Goal: Information Seeking & Learning: Learn about a topic

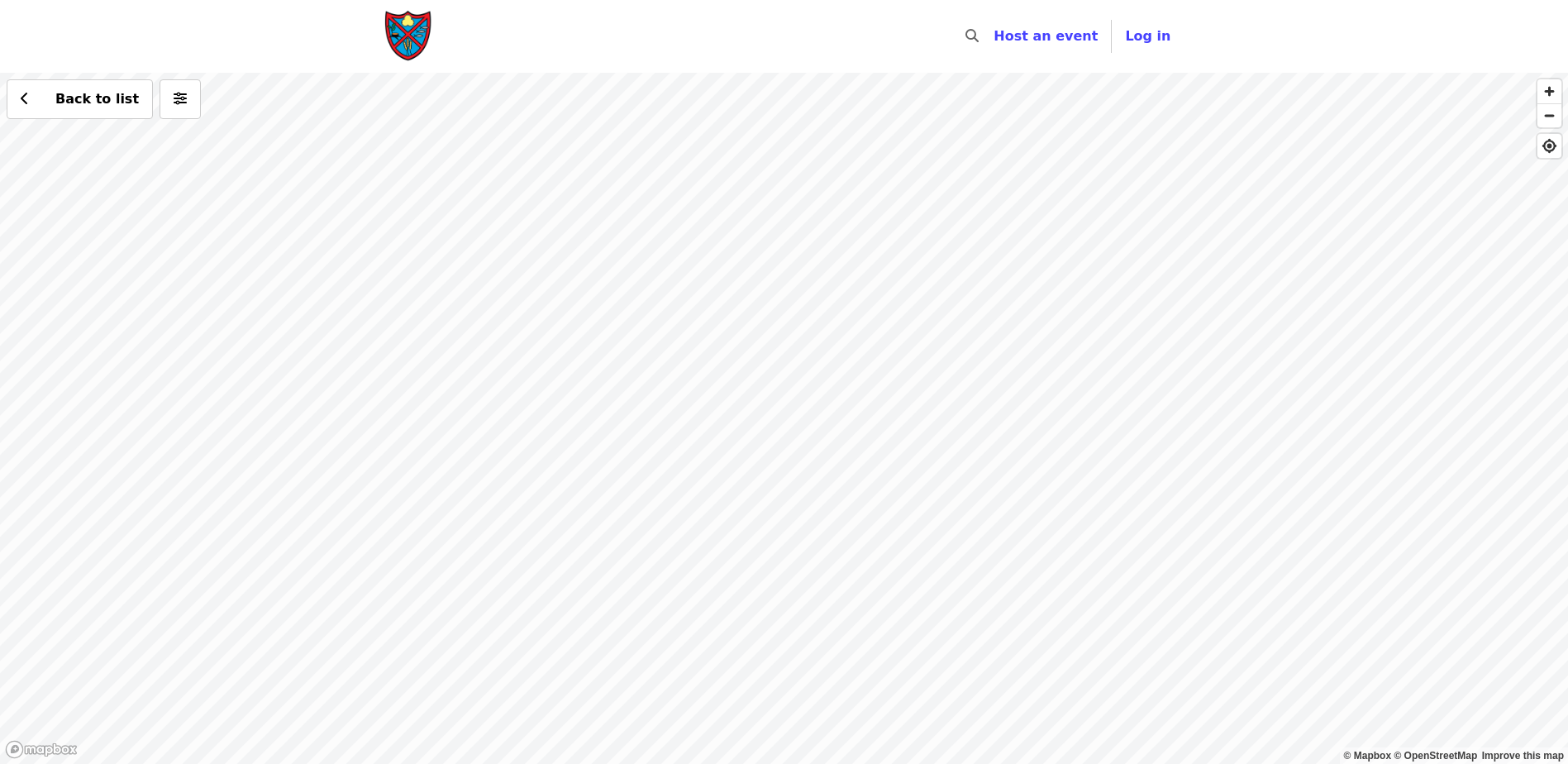
click at [428, 437] on div "Back to list" at bounding box center [784, 418] width 1568 height 691
click at [829, 431] on div "Back to list" at bounding box center [784, 418] width 1568 height 691
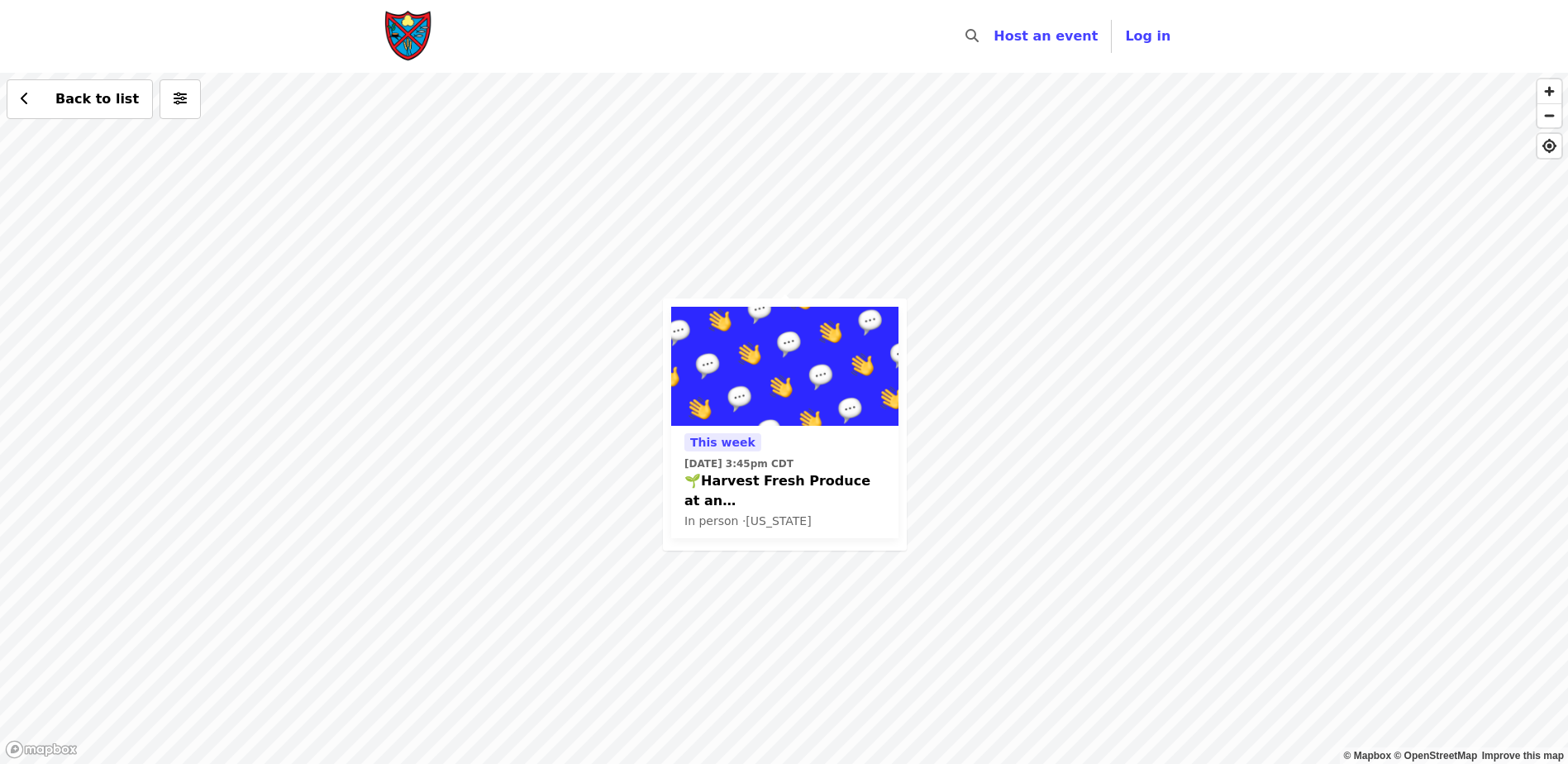
click at [590, 415] on div "[DATE][DATE] 3:45pm CDT 🌱Harvest Fresh Produce at an [GEOGRAPHIC_DATA]! Now wee…" at bounding box center [784, 418] width 1568 height 691
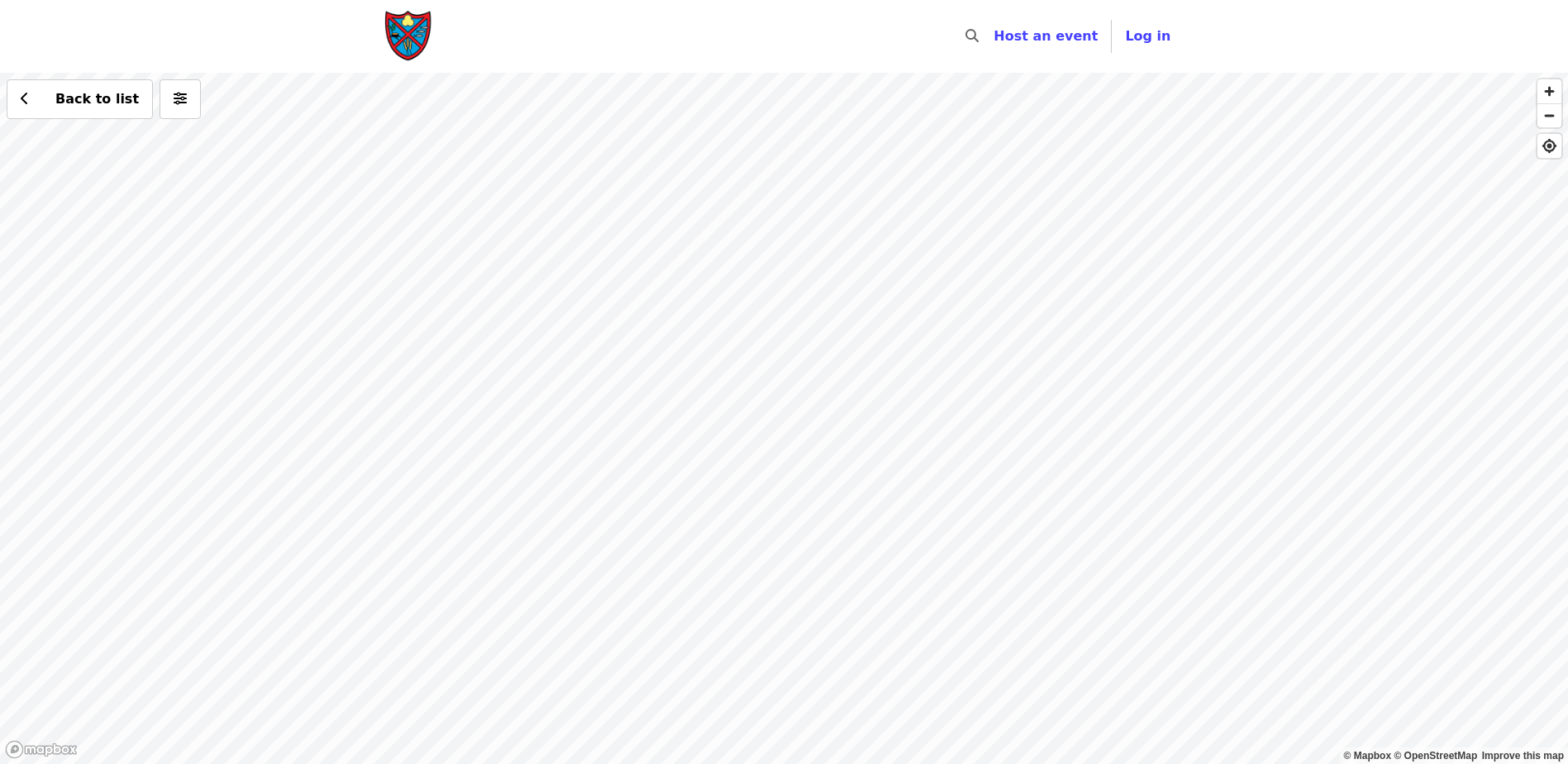
click at [851, 584] on div "Back to list" at bounding box center [784, 418] width 1568 height 691
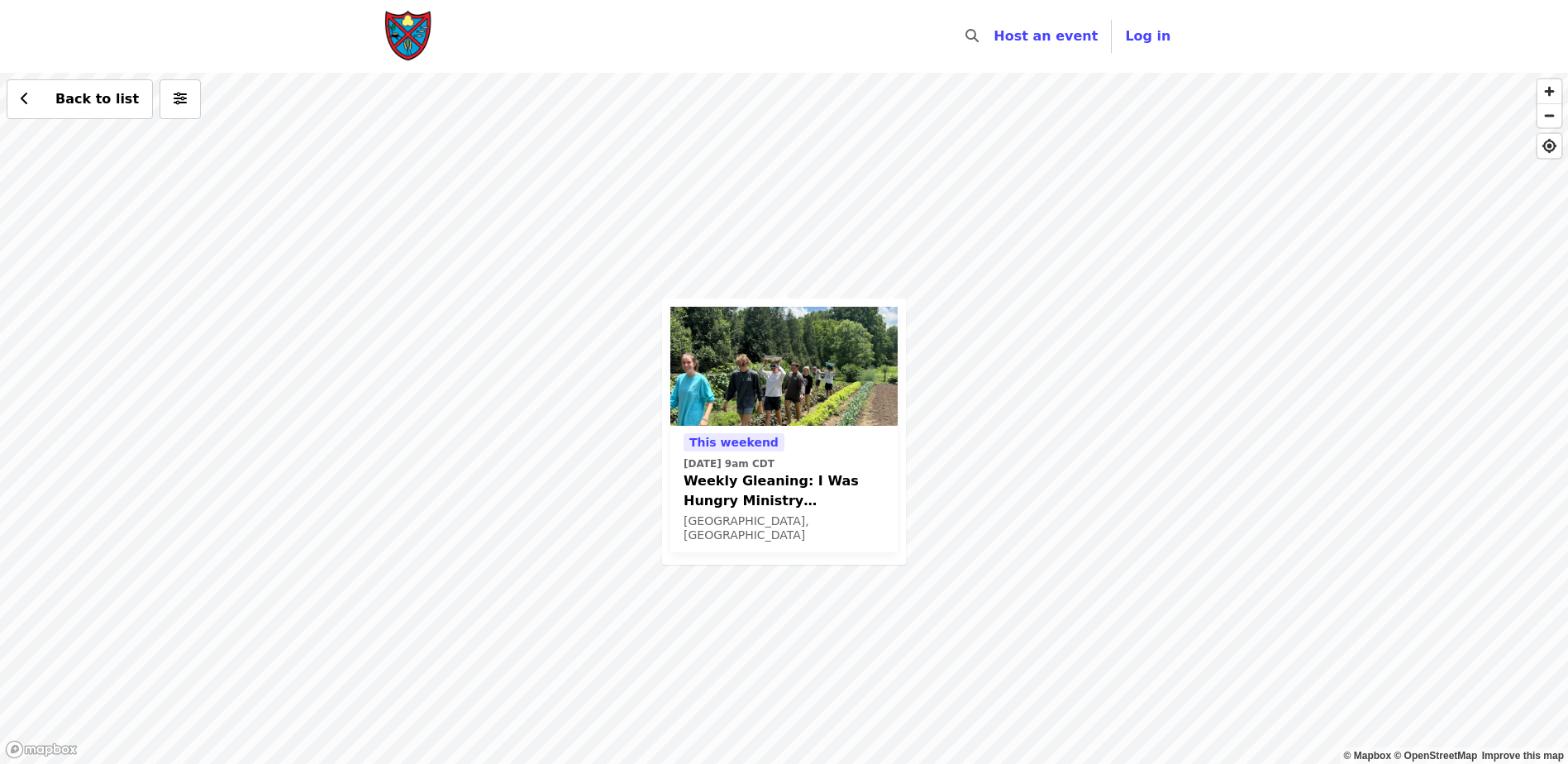
click at [608, 431] on div "This weekend [DATE] 9am CDT Weekly Gleaning: I Was Hungry Ministry ([GEOGRAPHIC…" at bounding box center [784, 418] width 1568 height 691
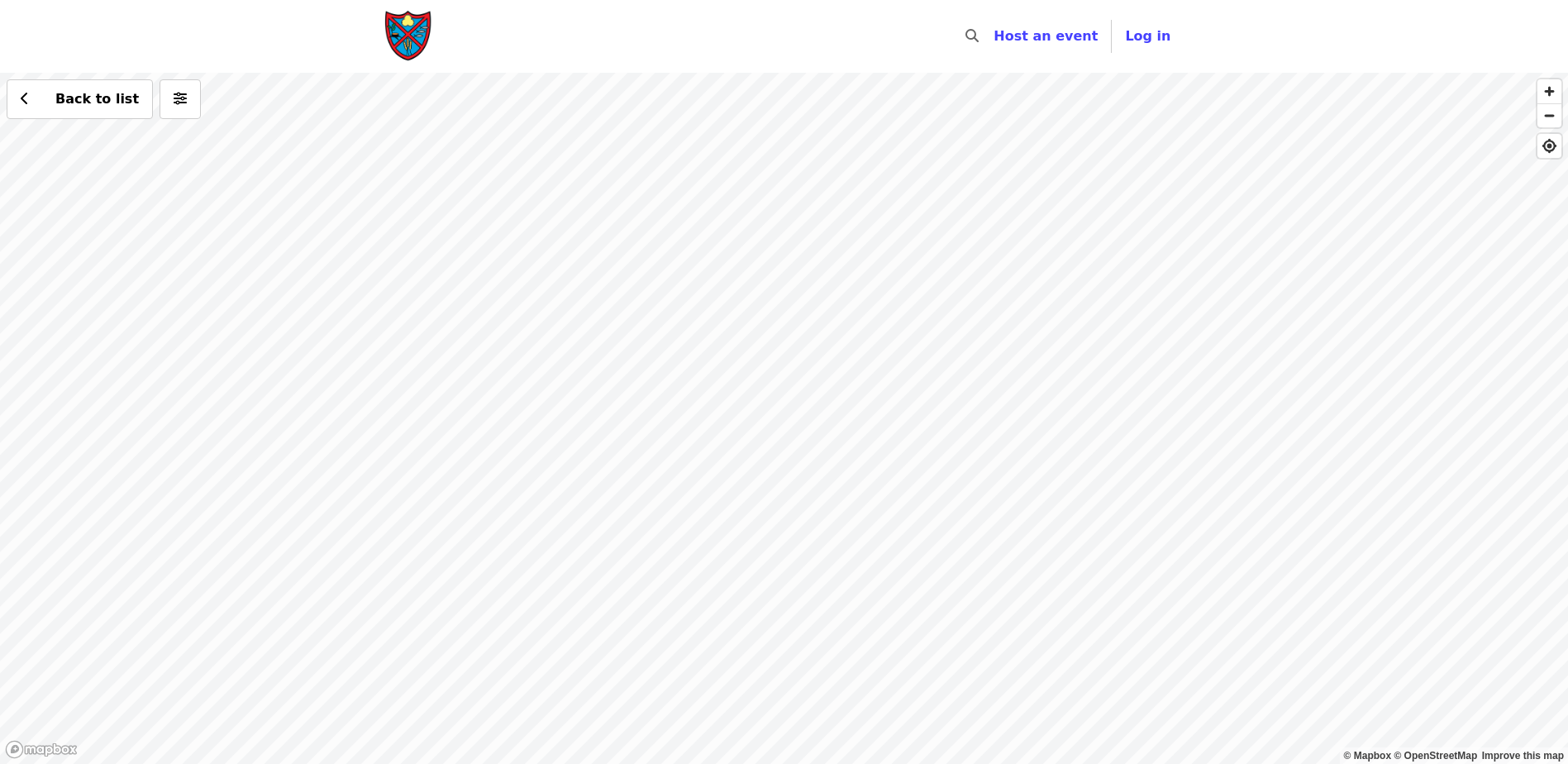
drag, startPoint x: 595, startPoint y: 226, endPoint x: 748, endPoint y: 674, distance: 473.4
click at [748, 674] on div "Back to list" at bounding box center [784, 418] width 1568 height 691
click at [705, 148] on div "Back to list" at bounding box center [784, 418] width 1568 height 691
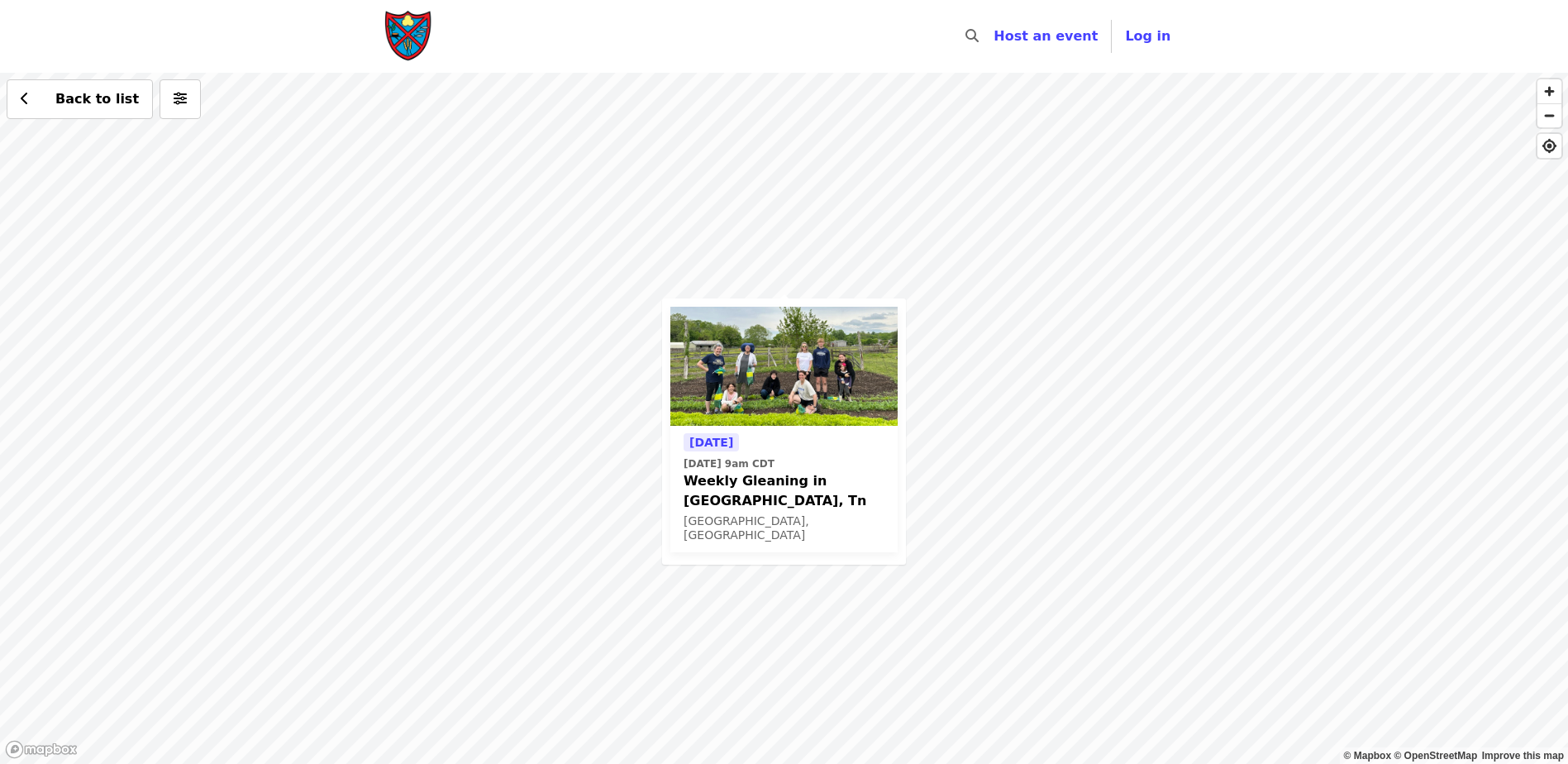
click at [564, 437] on div "[DATE] [DATE] 9am CDT Weekly Gleaning in [GEOGRAPHIC_DATA], Tn [GEOGRAPHIC_DATA…" at bounding box center [784, 418] width 1568 height 691
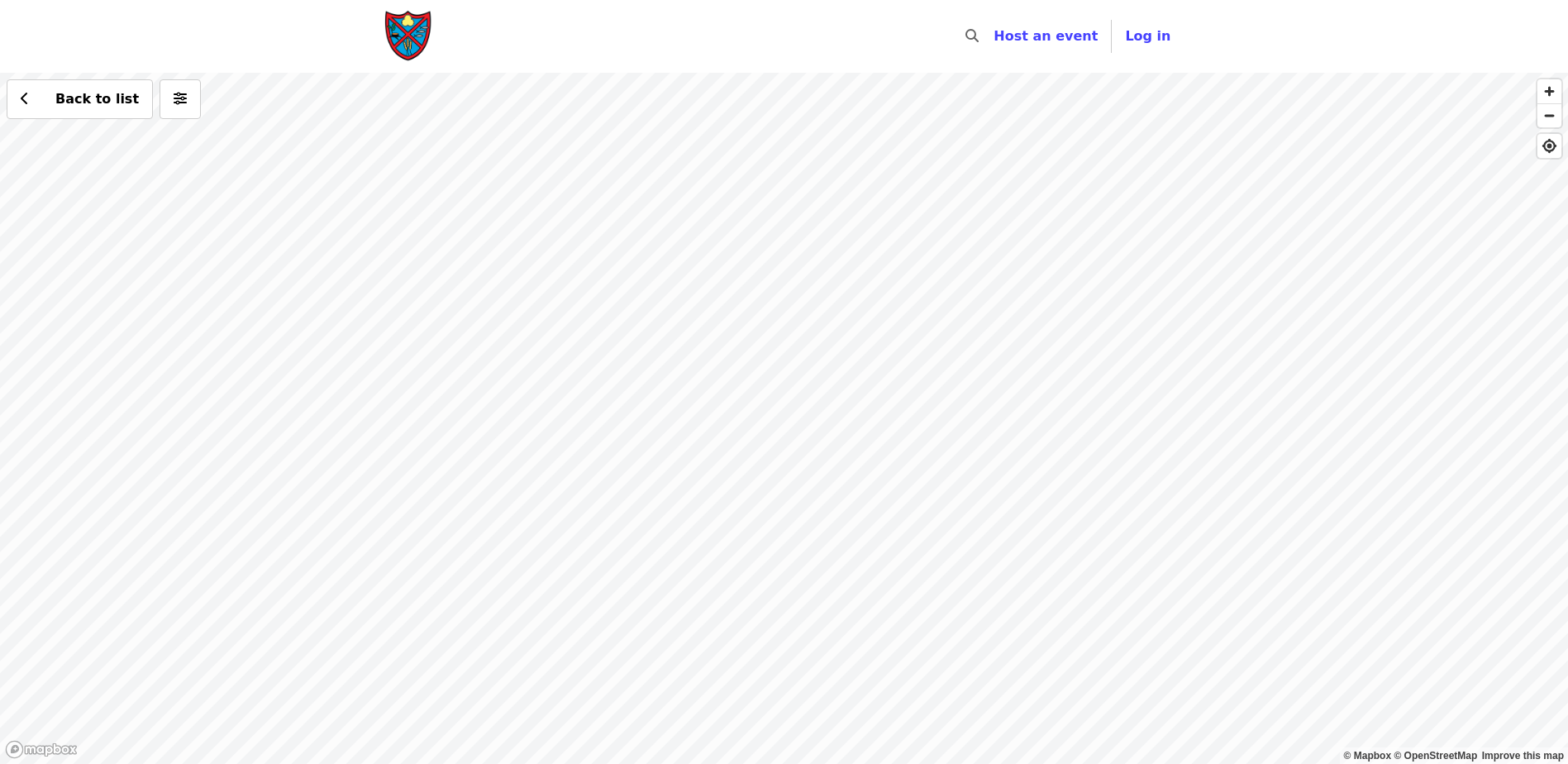
drag, startPoint x: 824, startPoint y: 683, endPoint x: 621, endPoint y: 487, distance: 282.2
click at [621, 487] on div "Back to list" at bounding box center [784, 418] width 1568 height 691
click at [20, 107] on button "Back to list" at bounding box center [79, 99] width 146 height 40
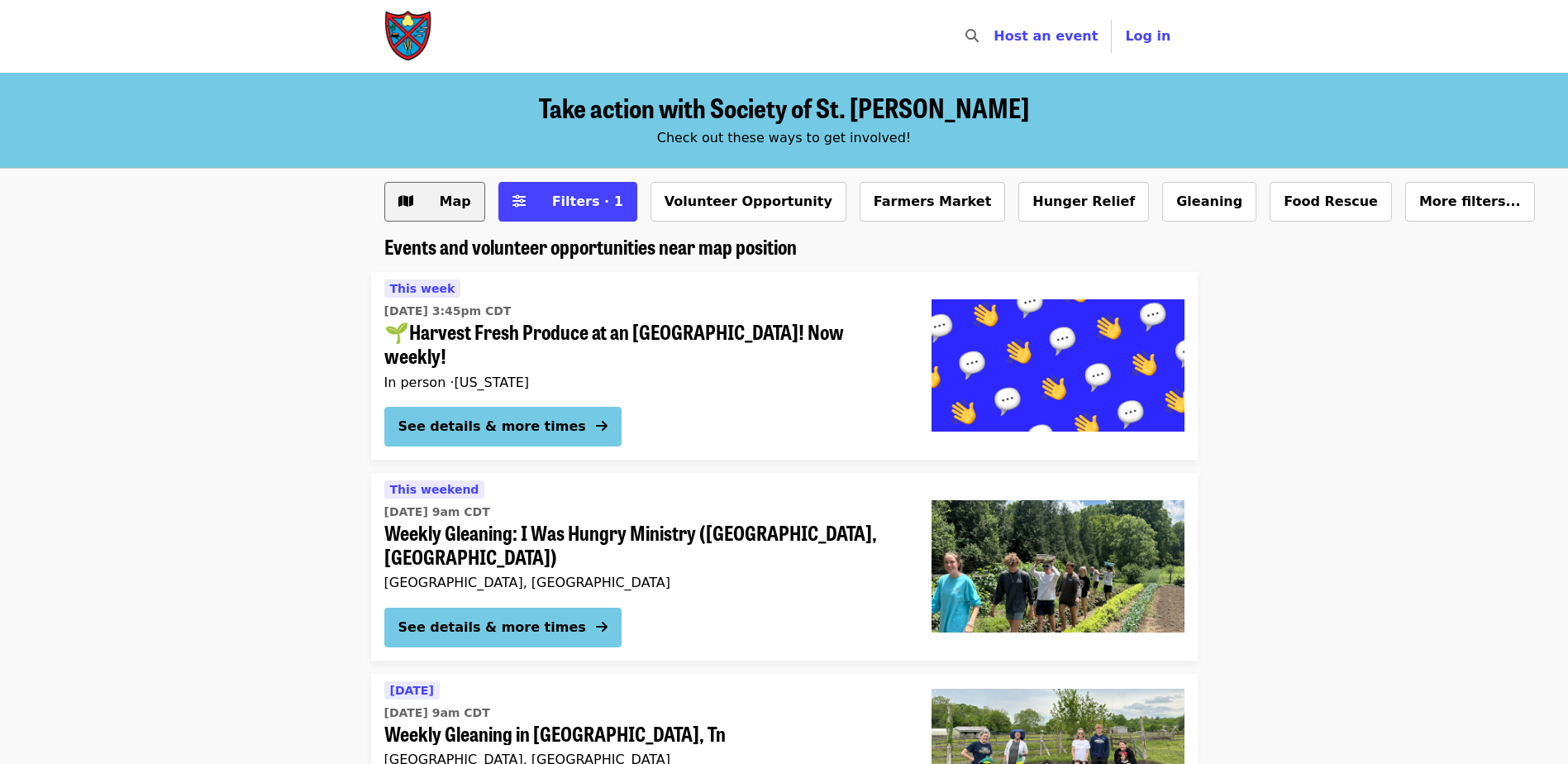
click at [451, 200] on span "Map" at bounding box center [455, 201] width 31 height 16
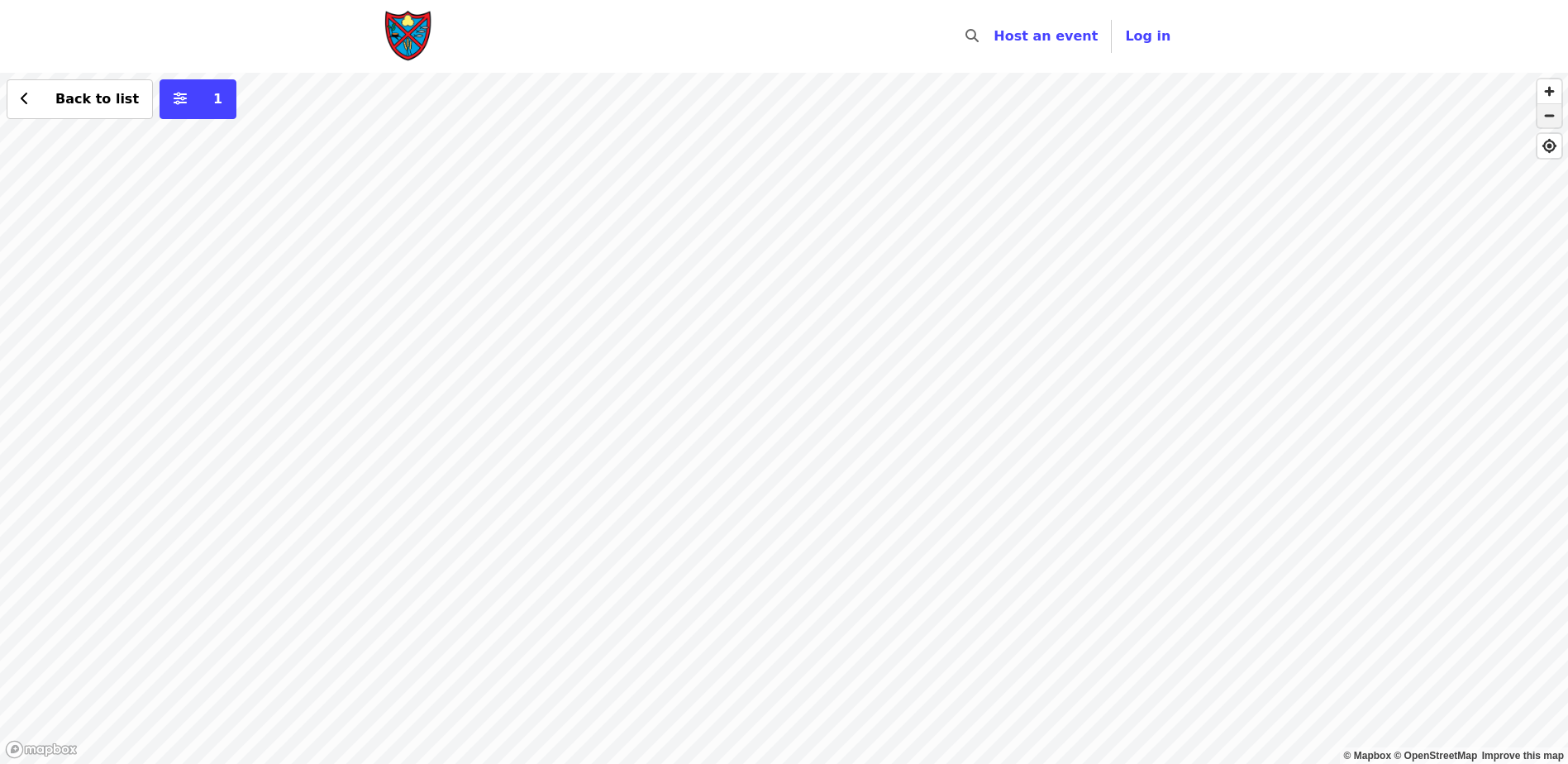
click at [1554, 119] on span "button" at bounding box center [1549, 116] width 24 height 24
drag, startPoint x: 1193, startPoint y: 640, endPoint x: 844, endPoint y: 446, distance: 399.3
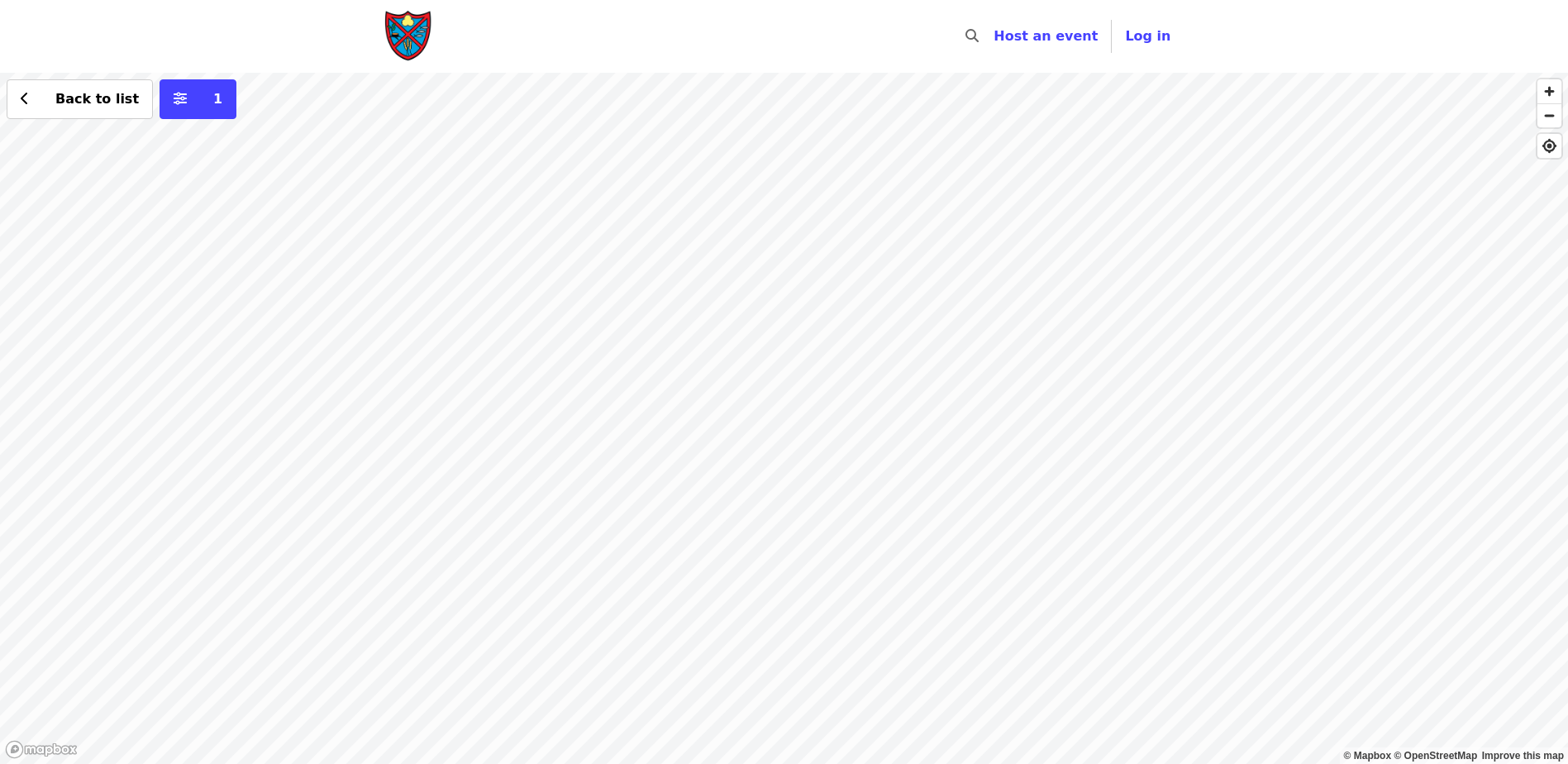
click at [844, 446] on div "Back to list 1" at bounding box center [784, 418] width 1568 height 691
click at [974, 291] on div "Back to list 1" at bounding box center [784, 418] width 1568 height 691
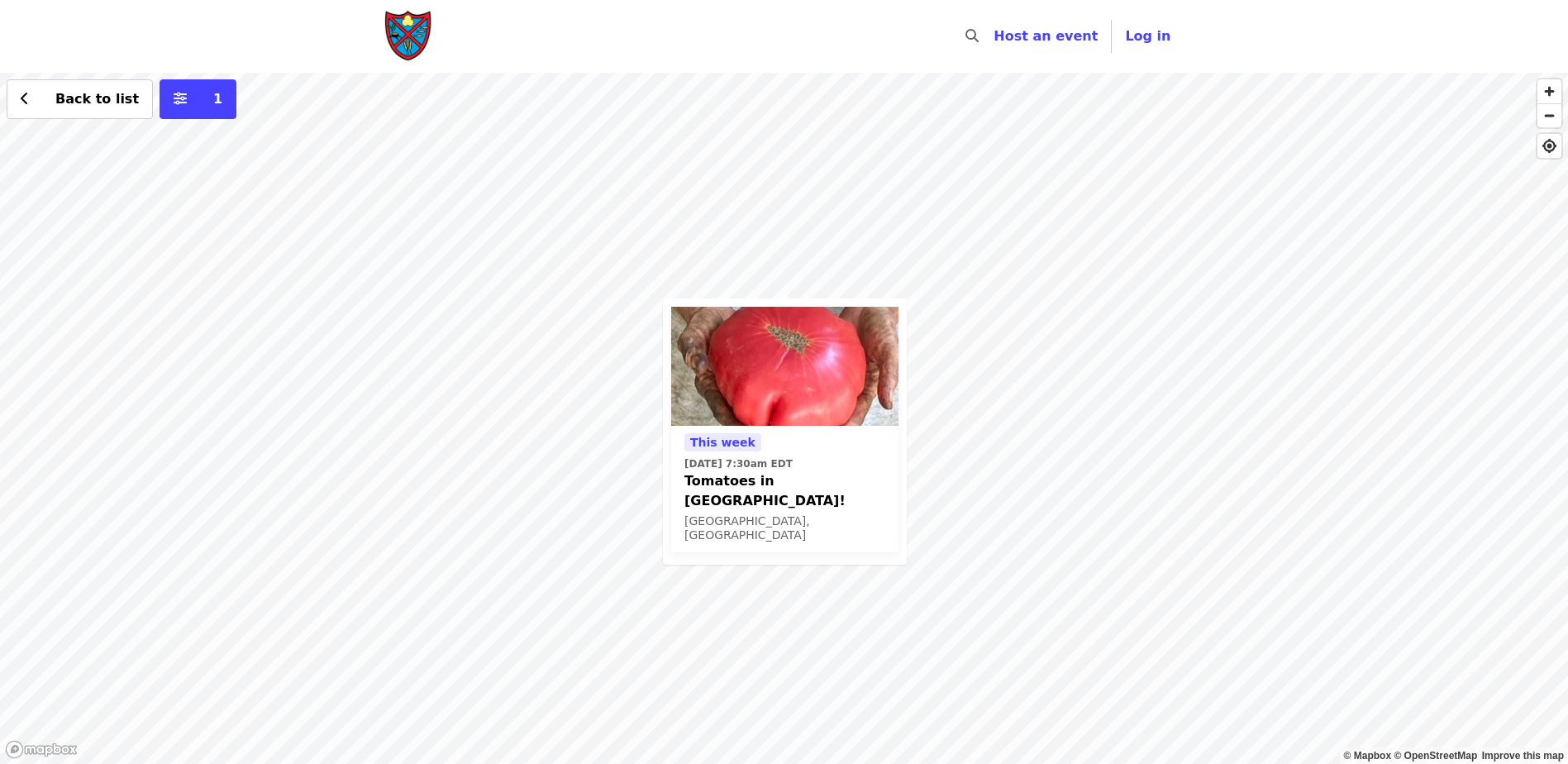
click at [971, 396] on div "[DATE][DATE] 7:30am EDT Tomatoes in [GEOGRAPHIC_DATA]! [GEOGRAPHIC_DATA], [GEOG…" at bounding box center [784, 418] width 1568 height 691
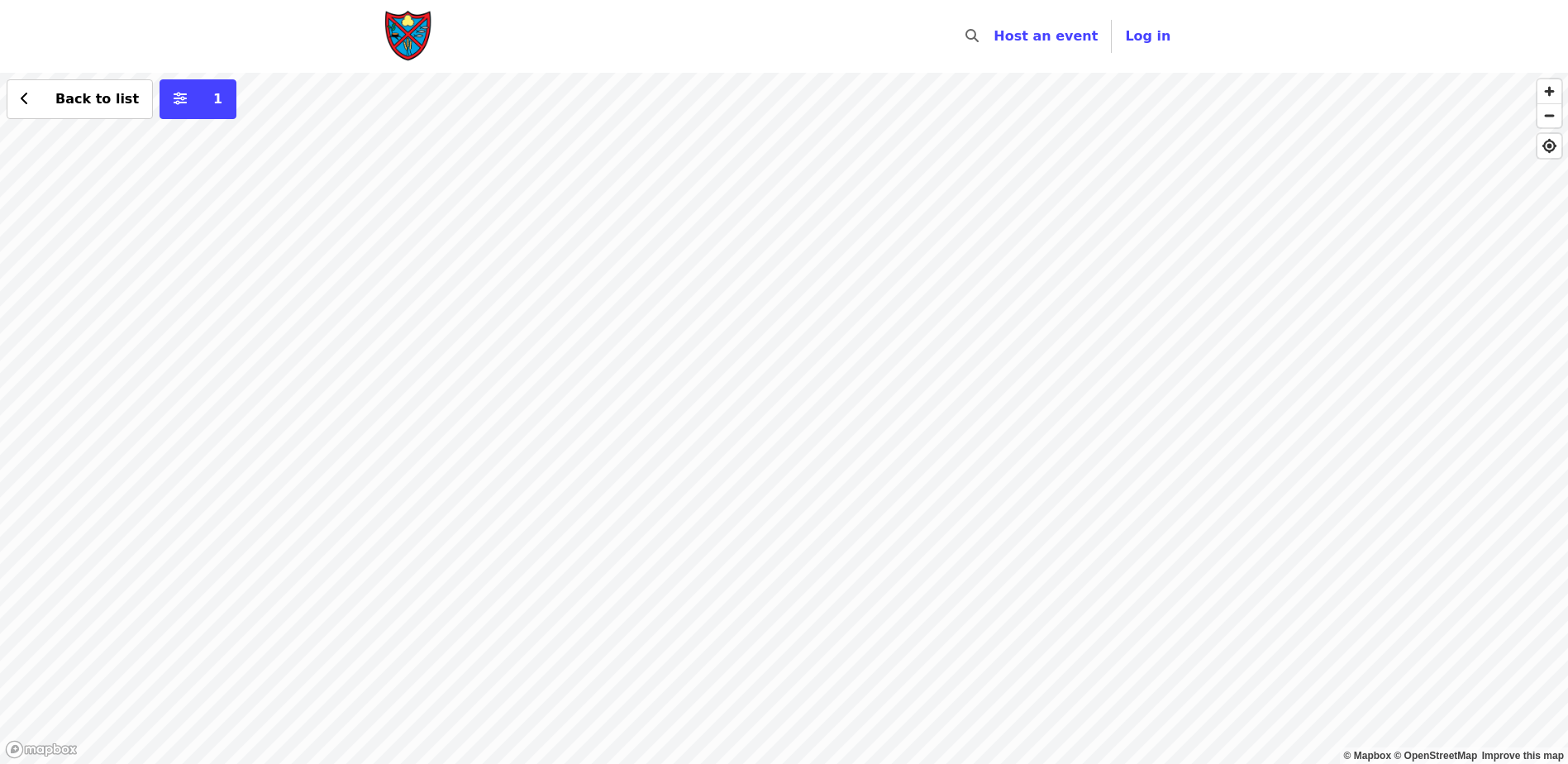
click at [950, 278] on div "Back to list 1" at bounding box center [784, 418] width 1568 height 691
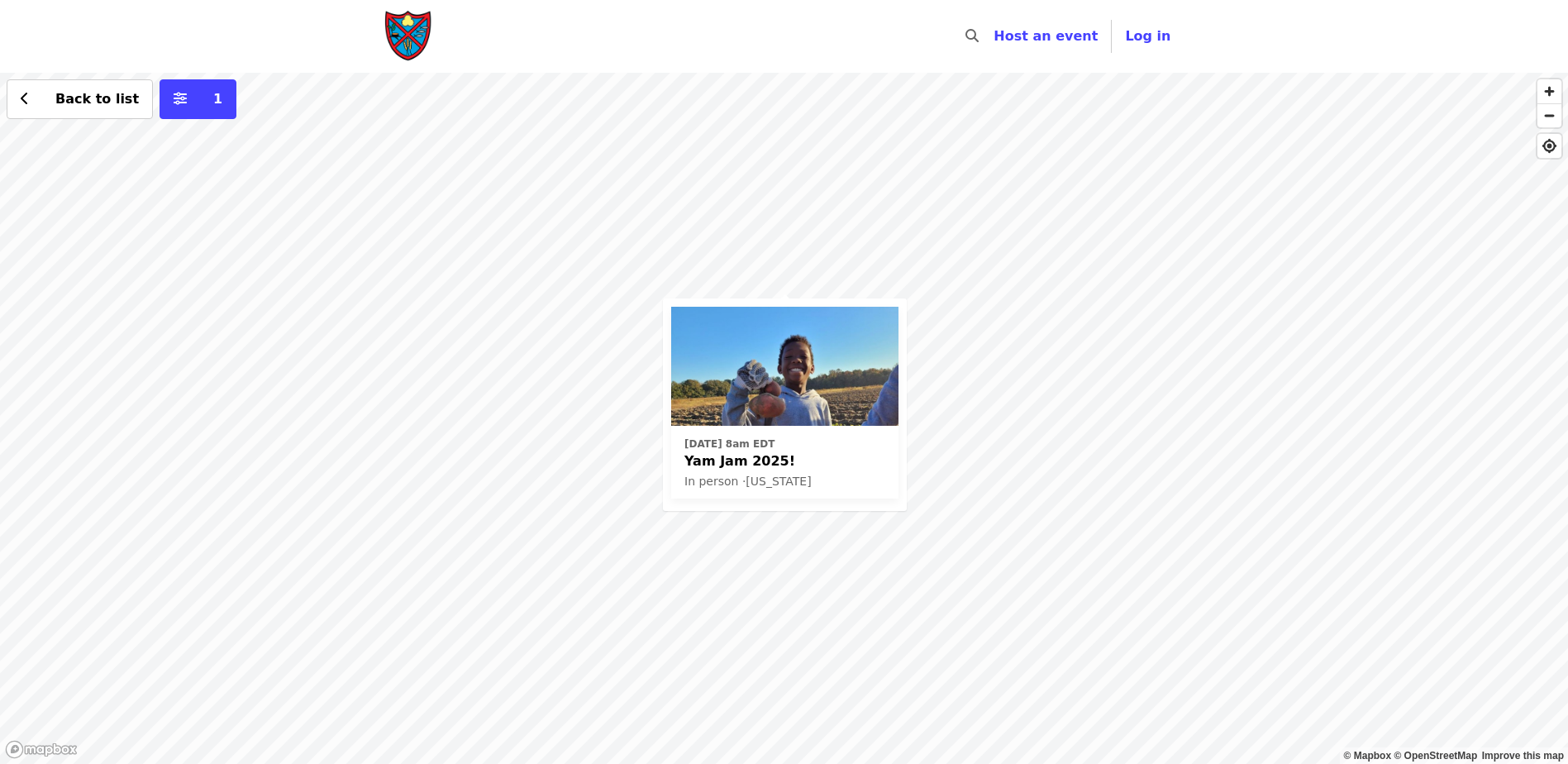
click at [952, 222] on div "[DATE] 8am EDT Yam Jam 2025! In person · [US_STATE] Back to list 1" at bounding box center [784, 418] width 1568 height 691
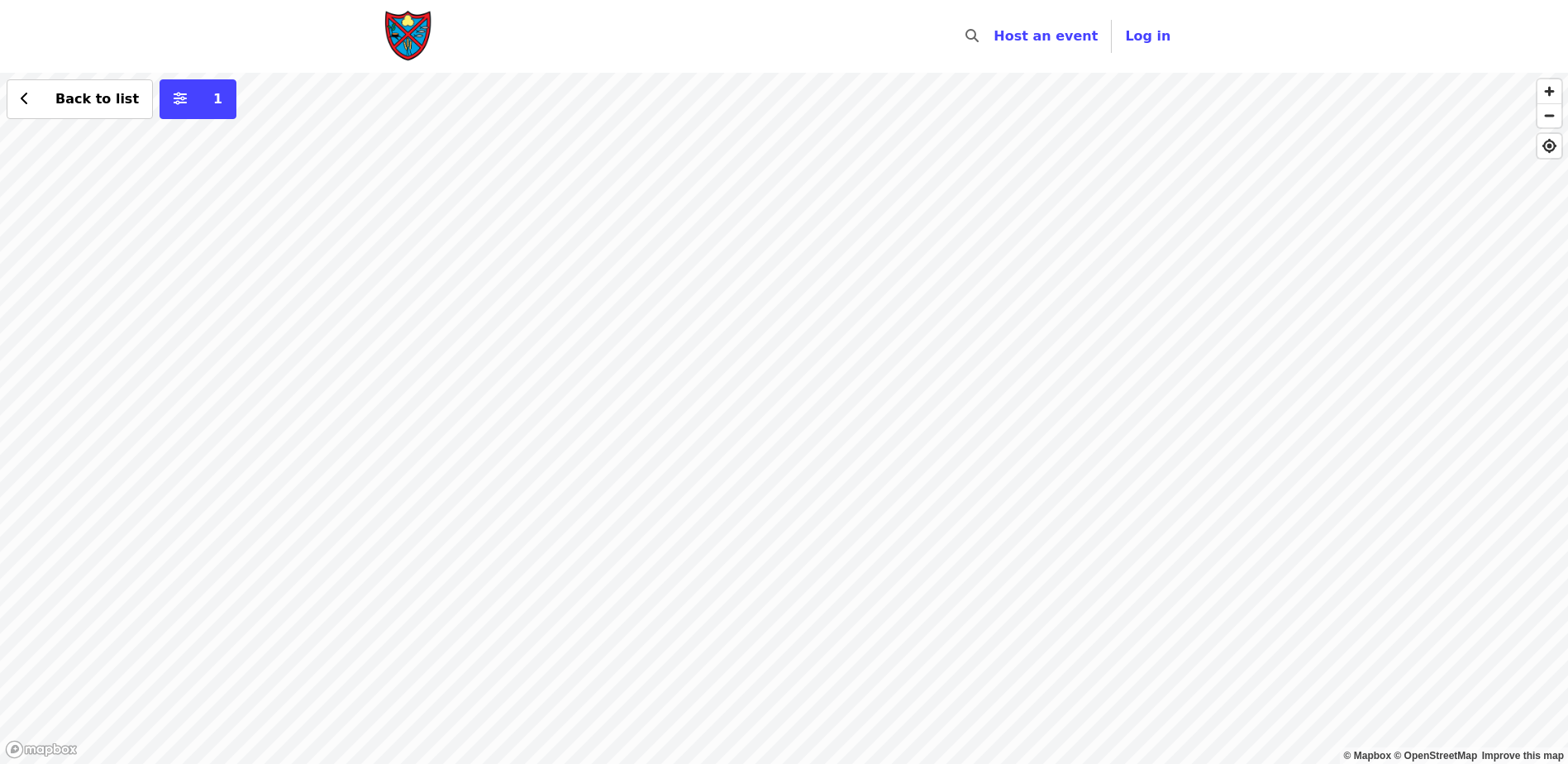
drag, startPoint x: 524, startPoint y: 480, endPoint x: 948, endPoint y: 438, distance: 426.1
click at [948, 438] on div "Back to list 1" at bounding box center [784, 418] width 1568 height 691
drag, startPoint x: 832, startPoint y: 527, endPoint x: 893, endPoint y: 512, distance: 62.8
click at [893, 512] on div "Back to list 1" at bounding box center [784, 418] width 1568 height 691
click at [1554, 116] on span "button" at bounding box center [1549, 116] width 24 height 24
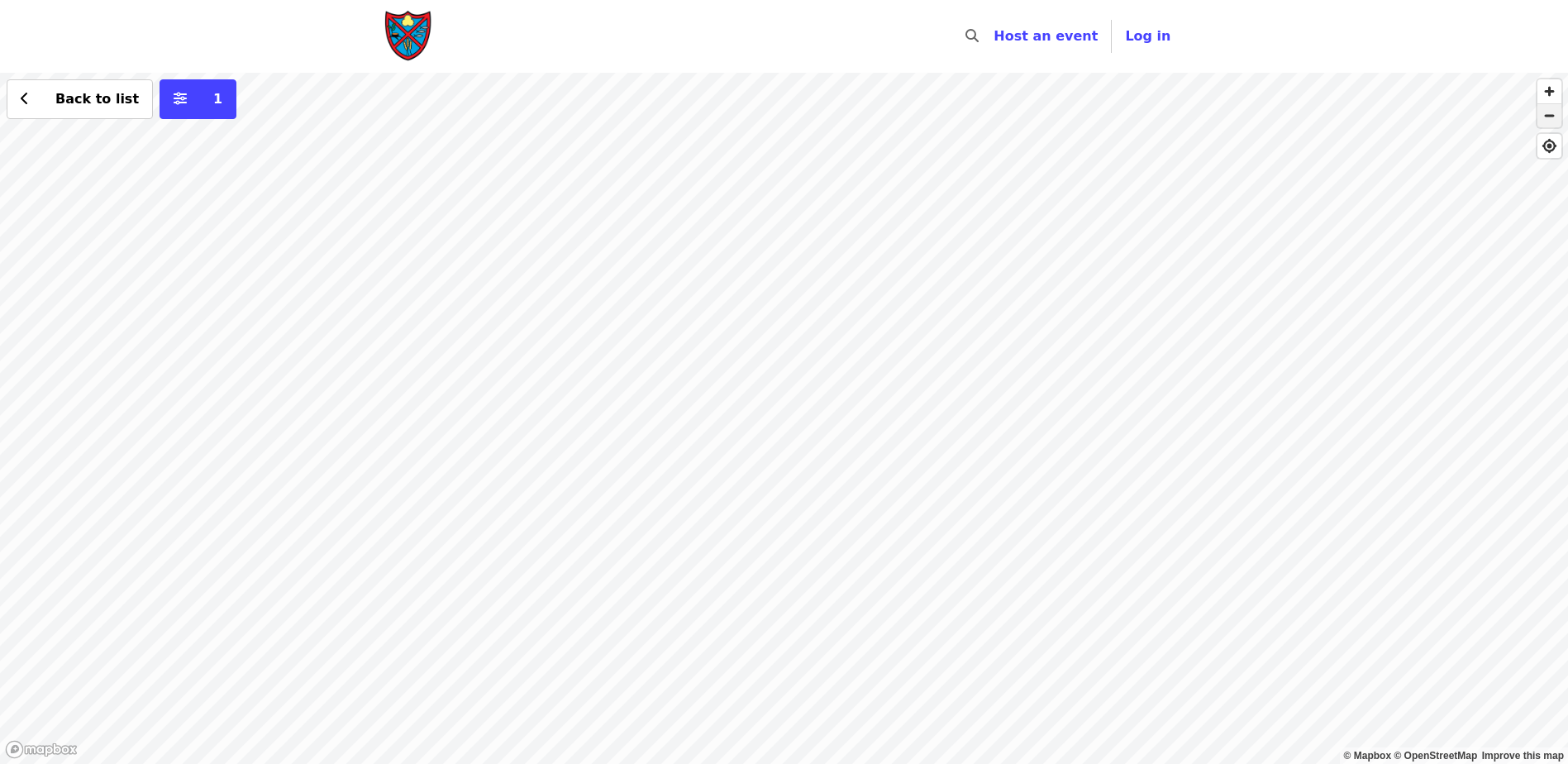
click at [1554, 116] on span "button" at bounding box center [1549, 116] width 24 height 24
